Goal: Transaction & Acquisition: Purchase product/service

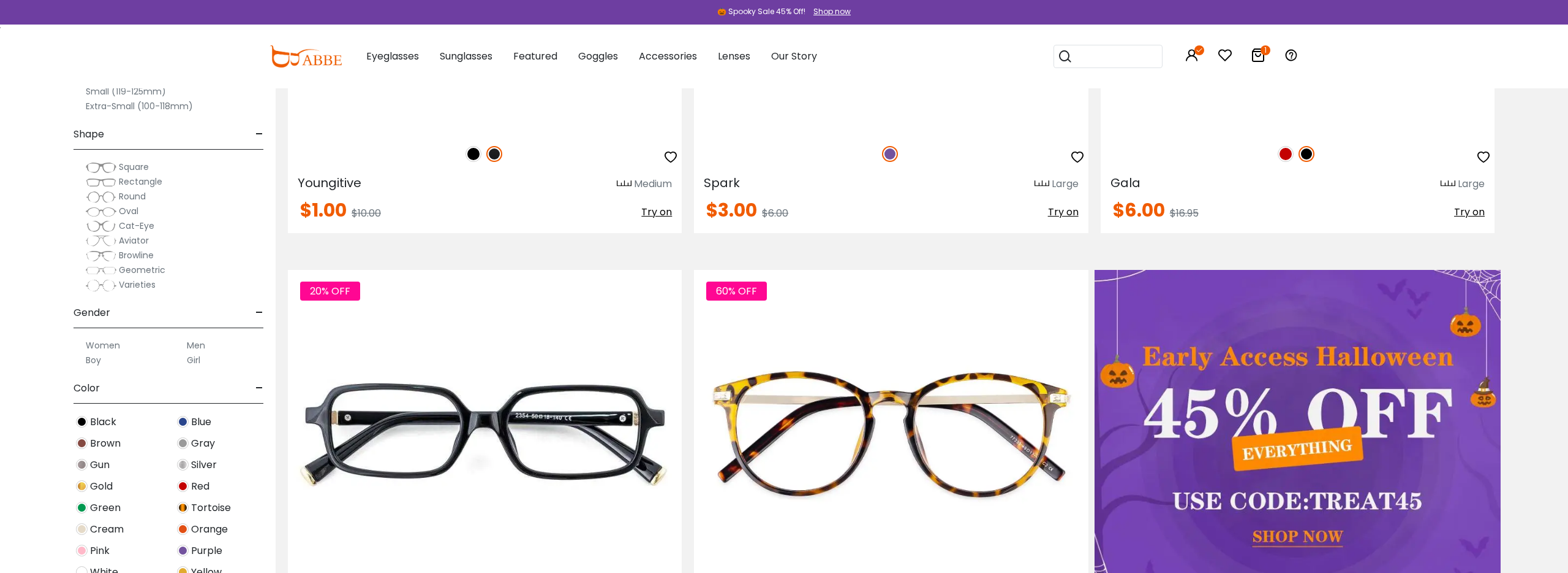
scroll to position [725, 0]
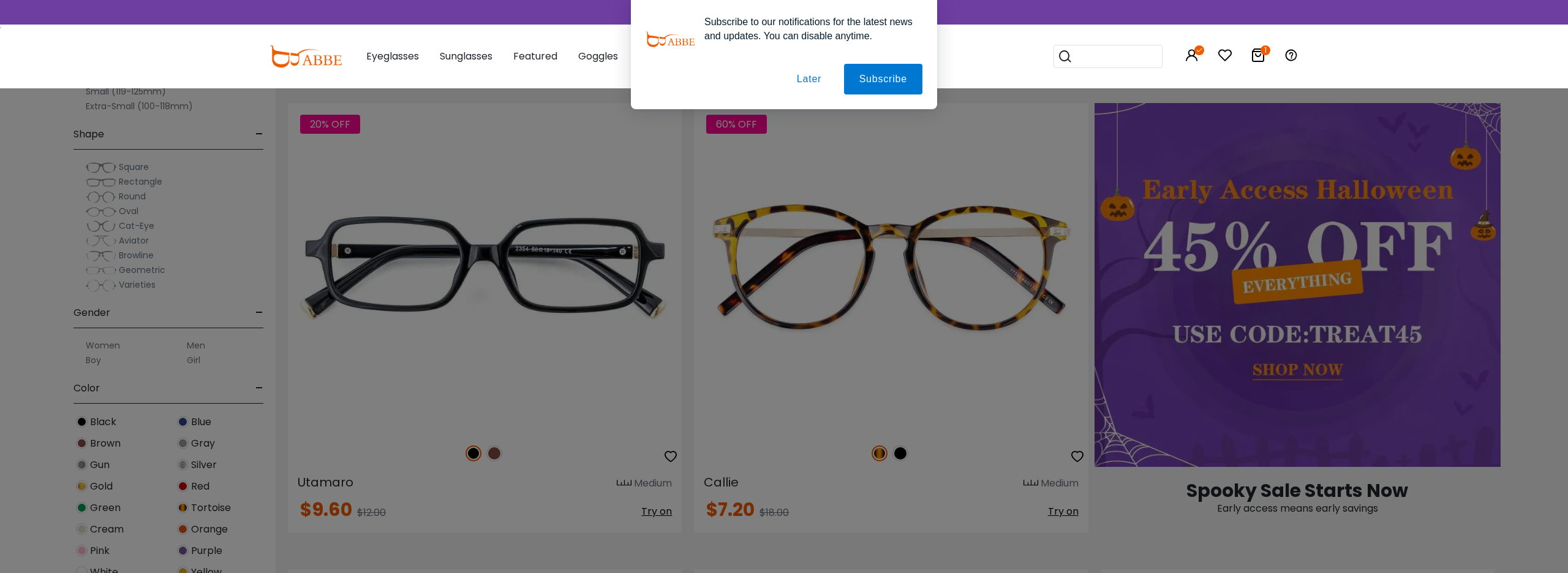
click at [809, 76] on button "Later" at bounding box center [810, 79] width 55 height 30
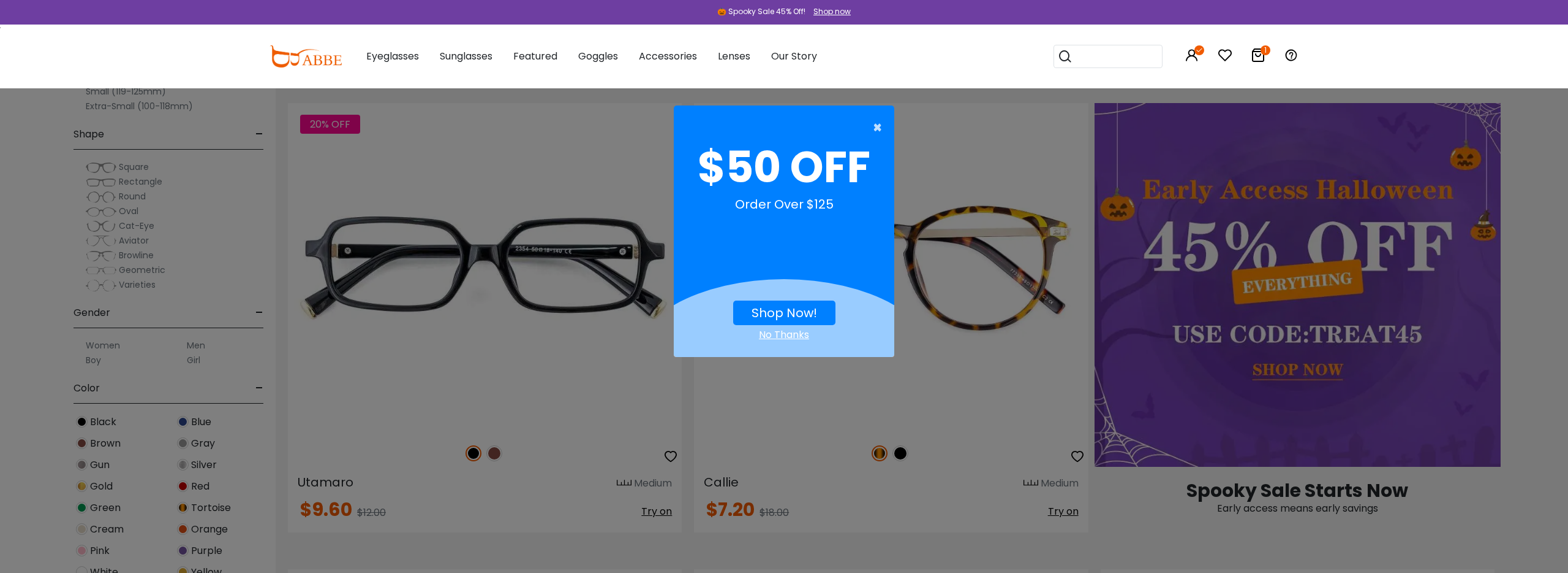
drag, startPoint x: 875, startPoint y: 130, endPoint x: 847, endPoint y: 138, distance: 29.1
click at [874, 130] on span "×" at bounding box center [880, 128] width 16 height 25
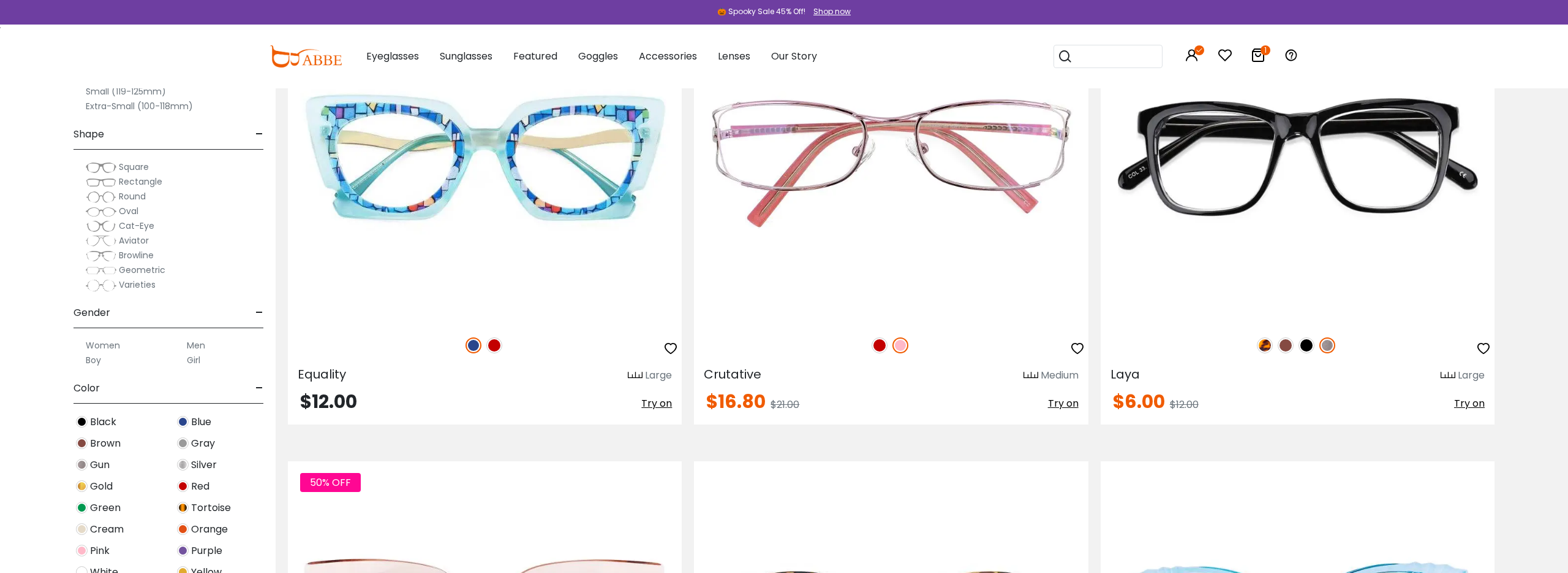
scroll to position [2699, 0]
click at [100, 347] on label "Women" at bounding box center [103, 346] width 34 height 15
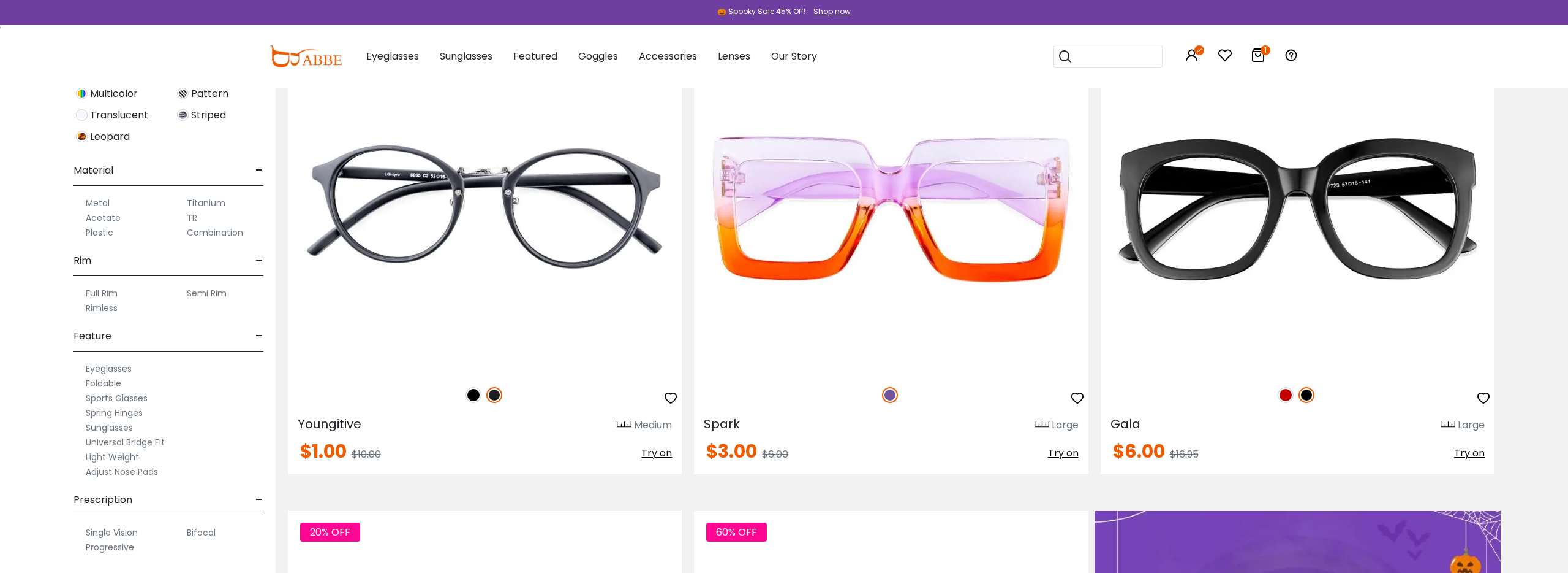
scroll to position [320, 0]
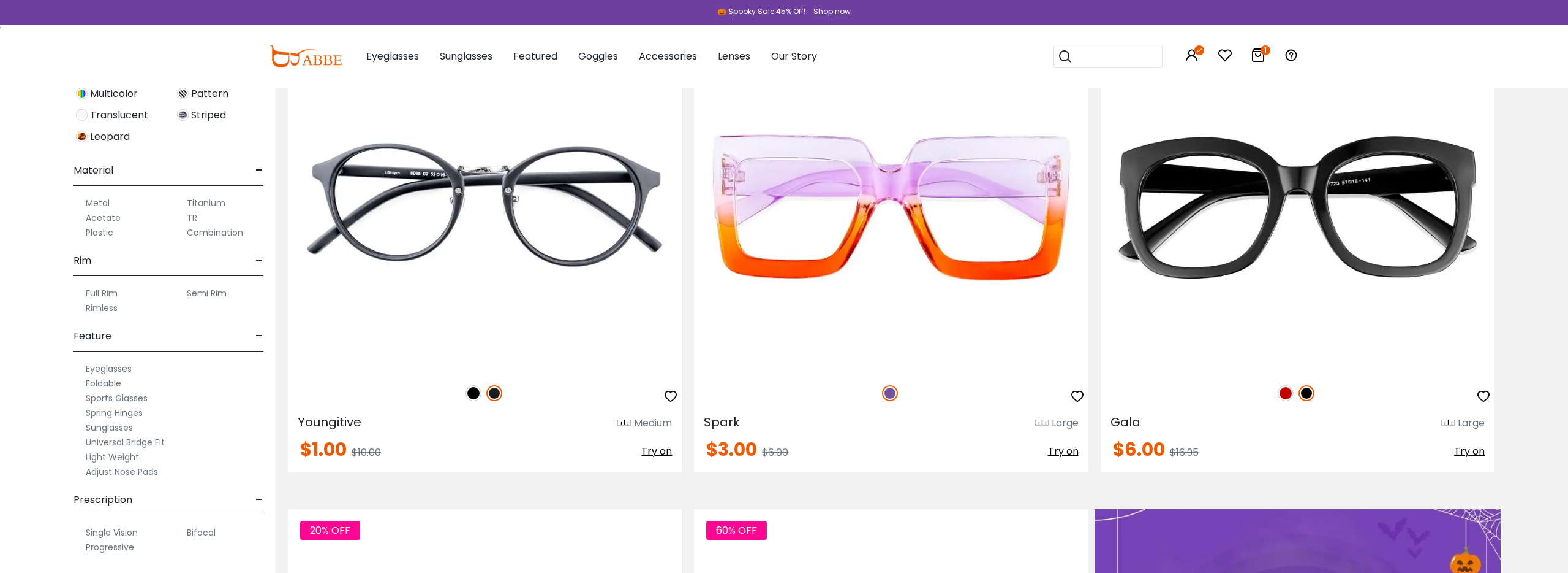
click at [103, 457] on label "Light Weight" at bounding box center [113, 457] width 54 height 15
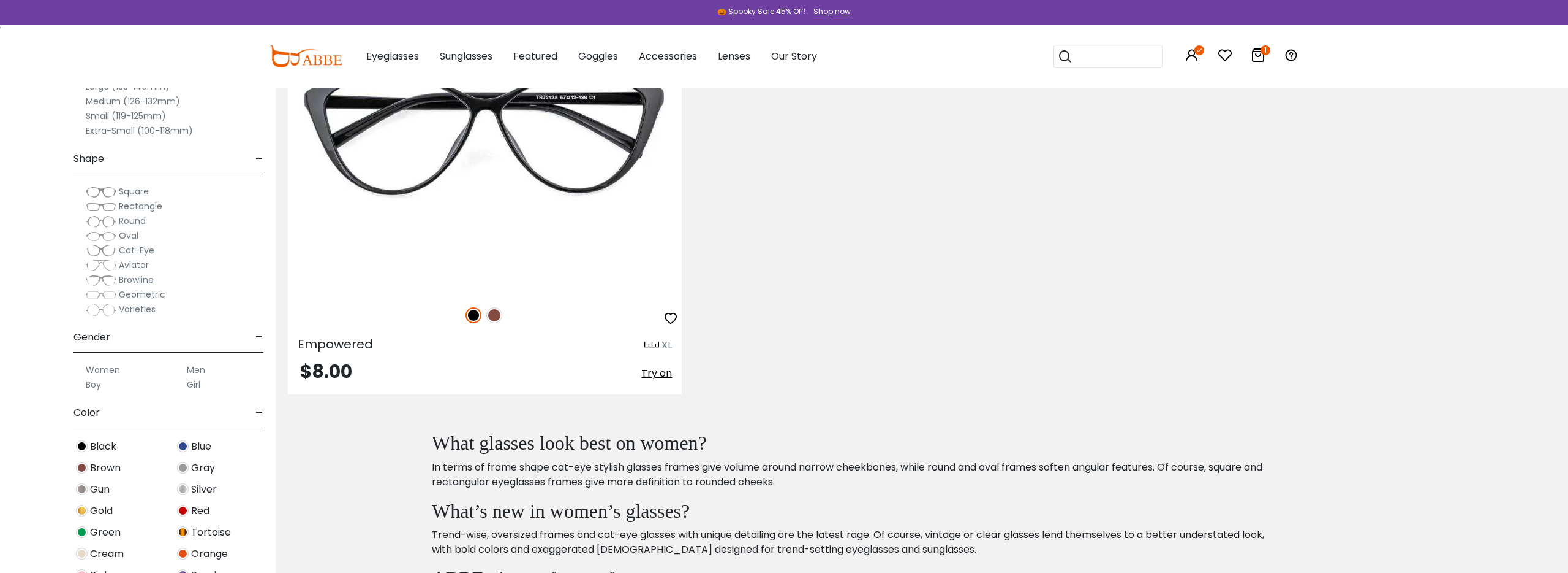
scroll to position [6739, 0]
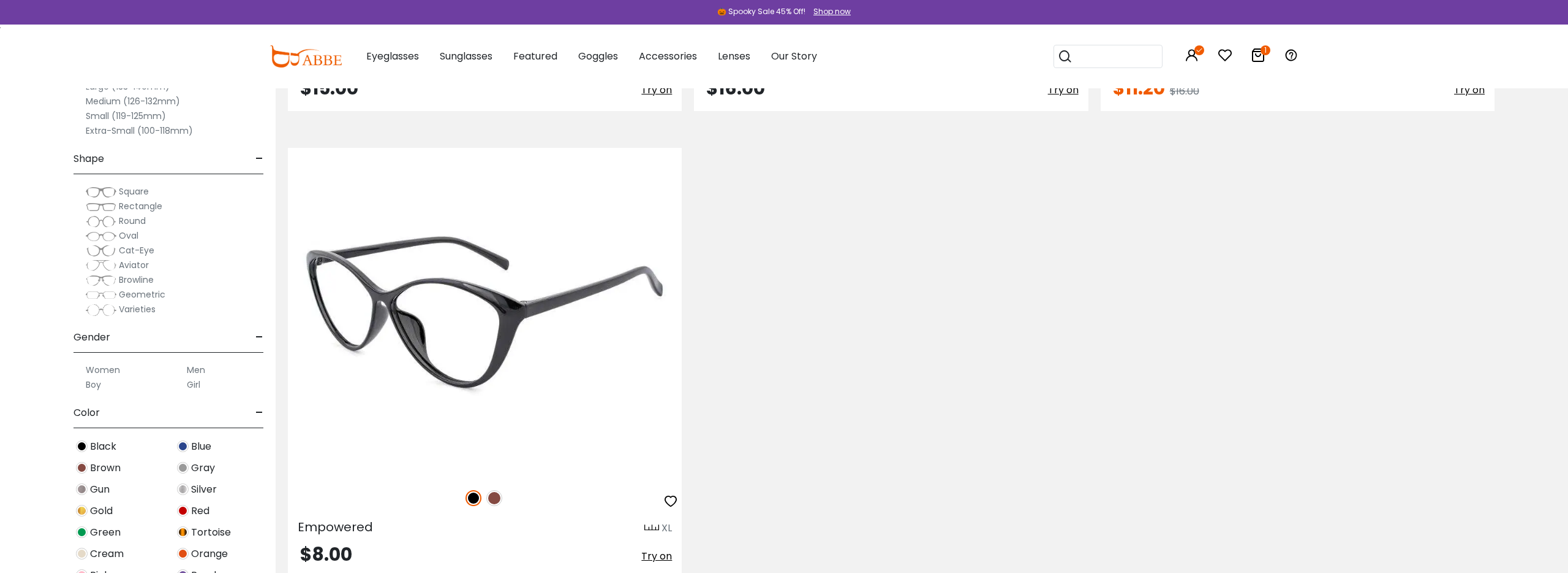
click at [494, 496] on img at bounding box center [494, 497] width 16 height 16
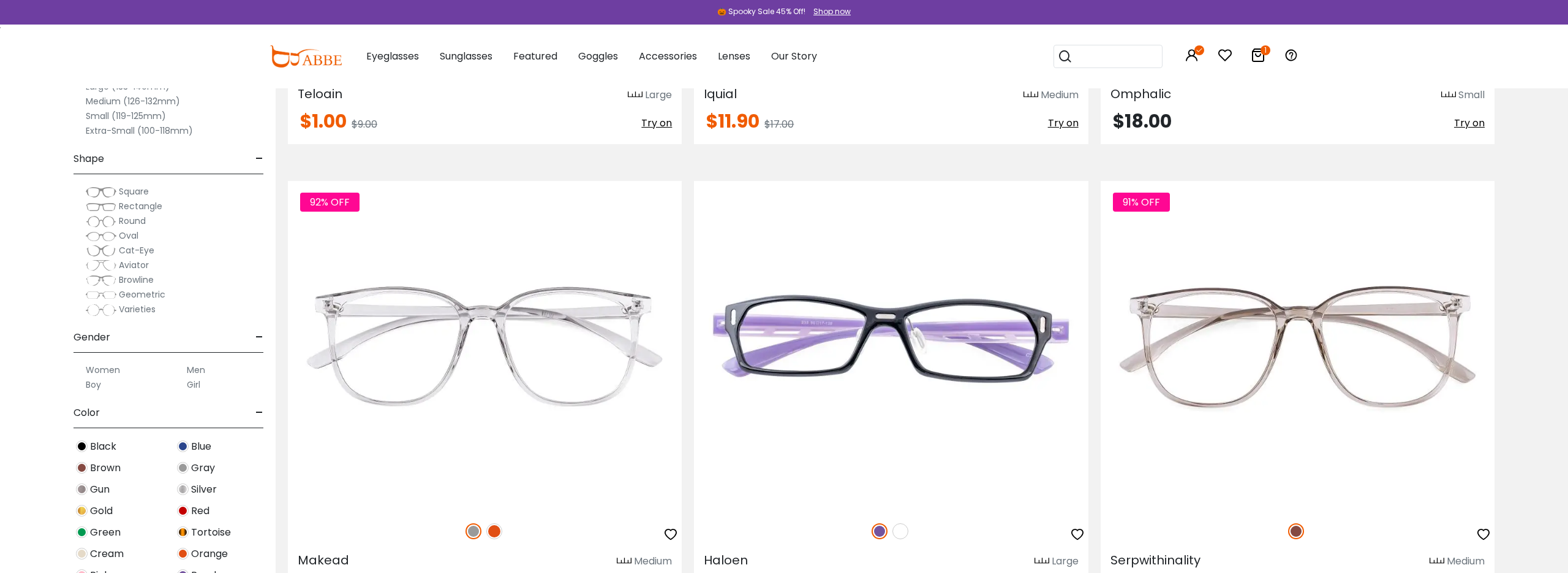
scroll to position [5283, 0]
